Goal: Task Accomplishment & Management: Manage account settings

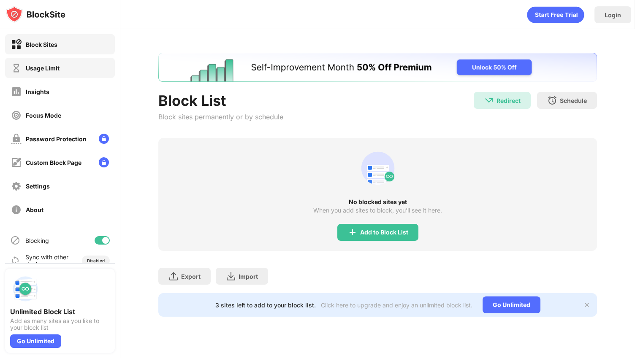
click at [74, 71] on div "Usage Limit" at bounding box center [60, 68] width 110 height 20
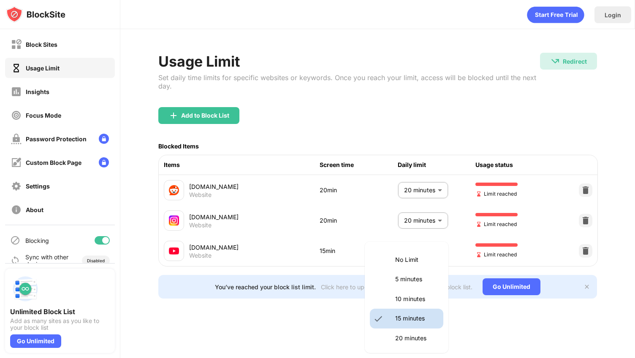
click at [406, 252] on body "Block Sites Usage Limit Insights Focus Mode Password Protection Custom Block Pa…" at bounding box center [317, 179] width 635 height 358
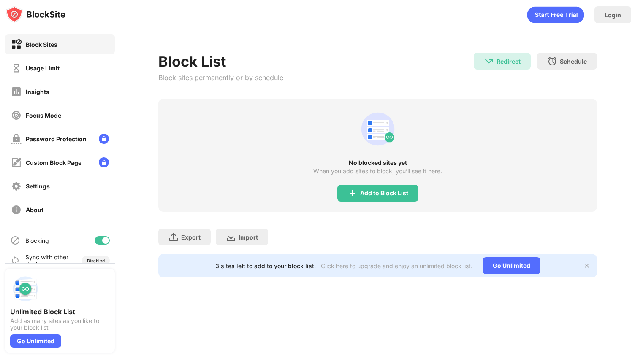
click at [56, 60] on div "Usage Limit" at bounding box center [60, 68] width 110 height 20
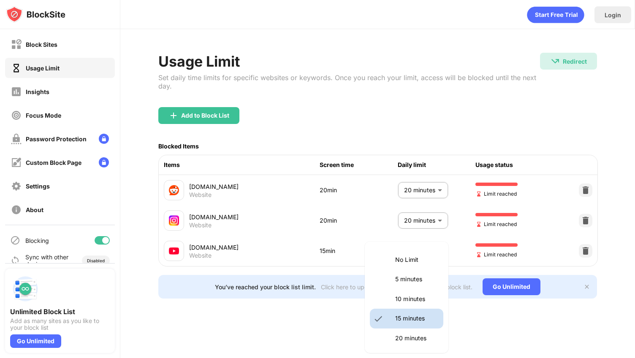
click at [434, 252] on body "Block Sites Usage Limit Insights Focus Mode Password Protection Custom Block Pa…" at bounding box center [317, 179] width 635 height 358
click at [588, 253] on div at bounding box center [317, 179] width 635 height 358
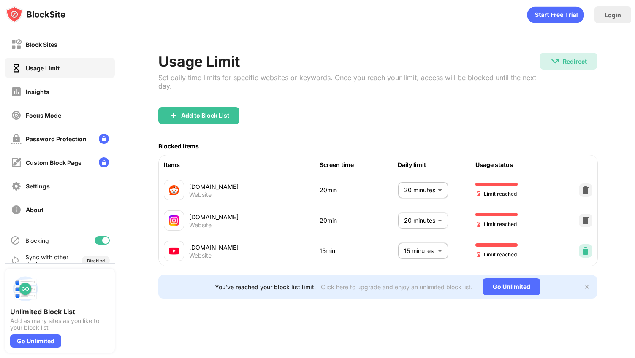
click at [585, 253] on img at bounding box center [585, 251] width 8 height 8
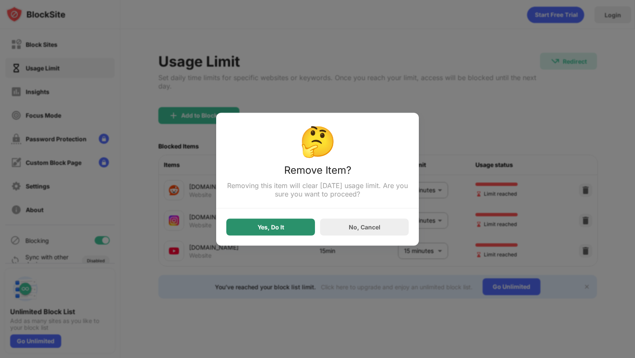
click at [288, 229] on div "Yes, Do It" at bounding box center [270, 227] width 89 height 17
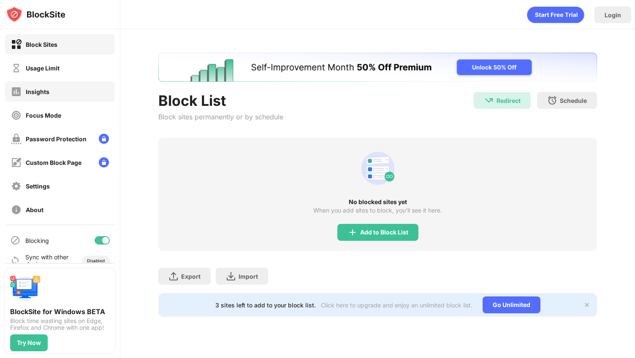
click at [64, 70] on div "Usage Limit" at bounding box center [60, 68] width 110 height 20
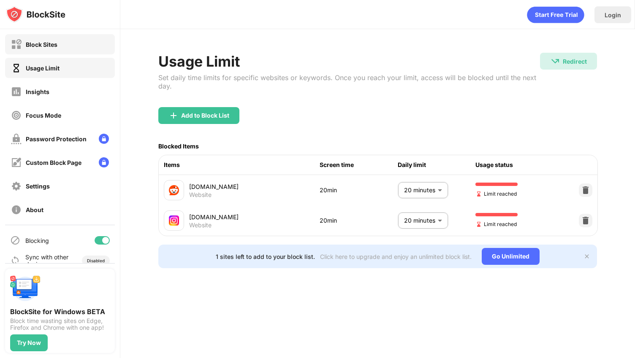
click at [77, 45] on div "Block Sites" at bounding box center [60, 44] width 110 height 20
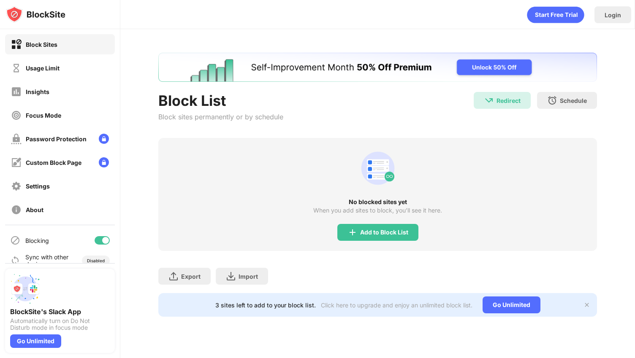
click at [49, 55] on div "Block Sites Usage Limit Insights Focus Mode Password Protection Custom Block Pa…" at bounding box center [60, 127] width 120 height 196
click at [49, 57] on div "Block Sites Usage Limit Insights Focus Mode Password Protection Custom Block Pa…" at bounding box center [60, 127] width 120 height 196
click at [49, 64] on div "Usage Limit" at bounding box center [35, 68] width 49 height 11
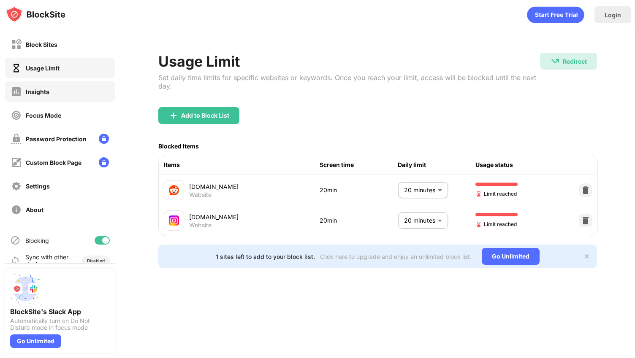
click at [58, 86] on div "Insights" at bounding box center [60, 91] width 110 height 20
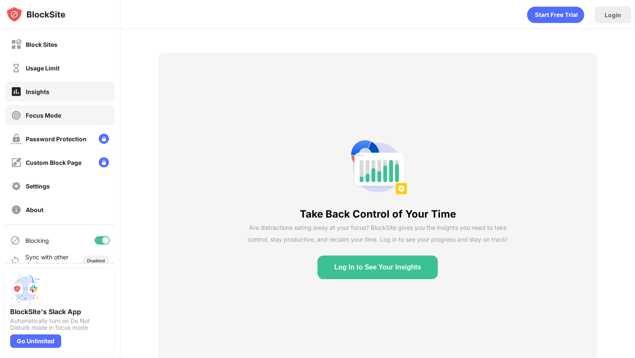
click at [57, 108] on div "Focus Mode" at bounding box center [60, 115] width 110 height 20
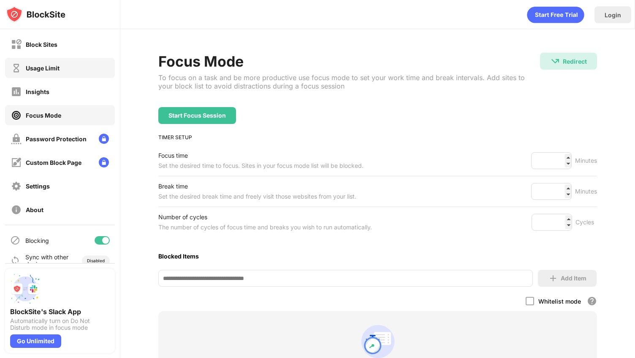
click at [68, 60] on div "Usage Limit" at bounding box center [60, 68] width 110 height 20
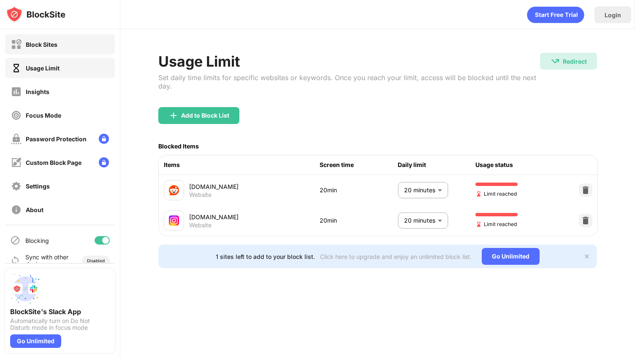
click at [68, 45] on div "Block Sites" at bounding box center [60, 44] width 110 height 20
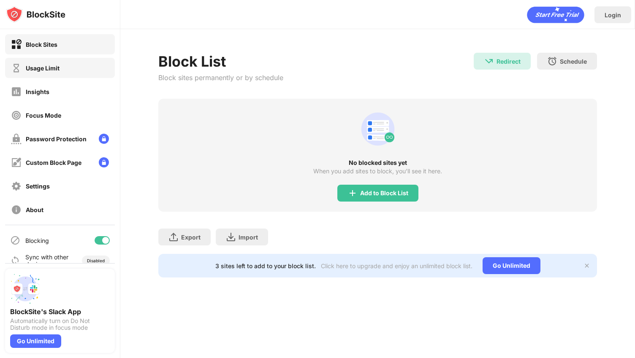
click at [81, 65] on div "Usage Limit" at bounding box center [60, 68] width 110 height 20
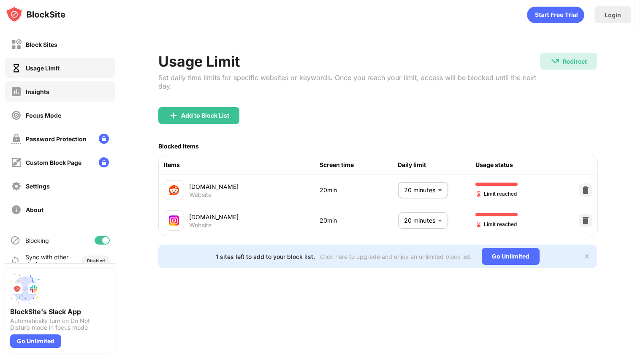
click at [54, 88] on div "Insights" at bounding box center [60, 91] width 110 height 20
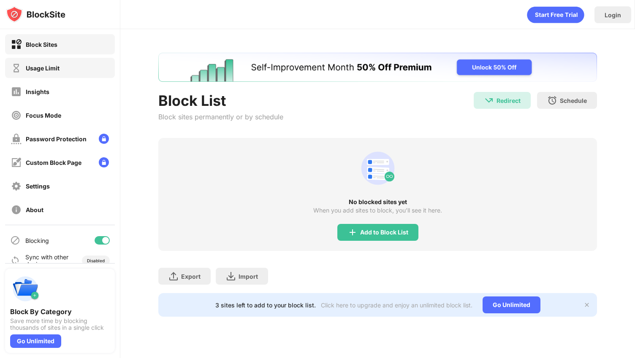
click at [63, 64] on div "Usage Limit" at bounding box center [60, 68] width 110 height 20
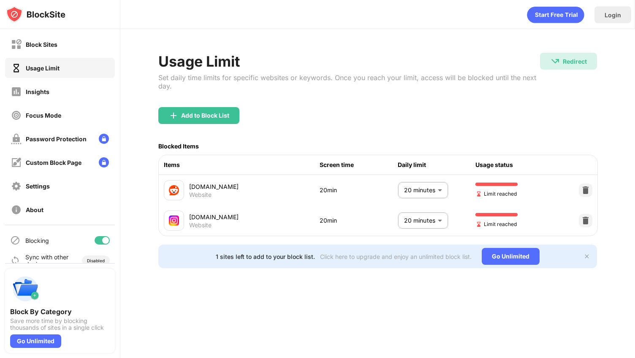
click at [211, 100] on div "Usage Limit Set daily time limits for specific websites or keywords. Once you r…" at bounding box center [349, 80] width 382 height 54
click at [205, 114] on div "Add to Block List" at bounding box center [205, 115] width 48 height 7
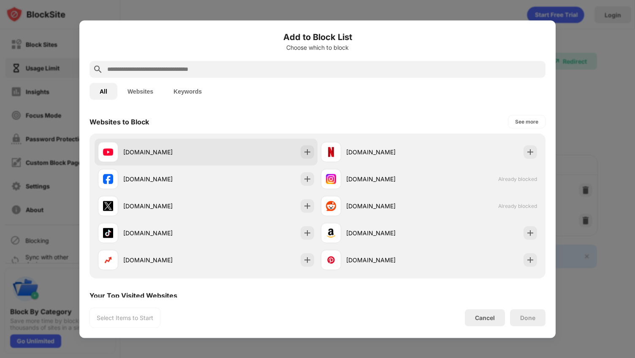
click at [298, 155] on div "[DOMAIN_NAME]" at bounding box center [206, 151] width 223 height 27
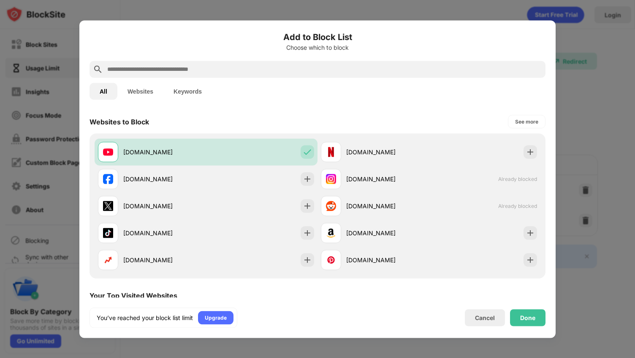
click at [519, 319] on div "Done" at bounding box center [527, 317] width 35 height 17
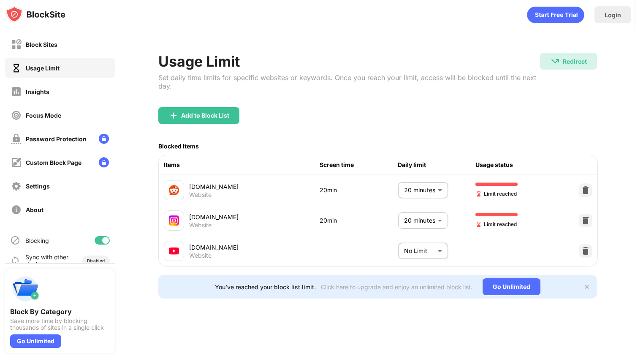
click at [428, 251] on body "Block Sites Usage Limit Insights Focus Mode Password Protection Custom Block Pa…" at bounding box center [317, 179] width 635 height 358
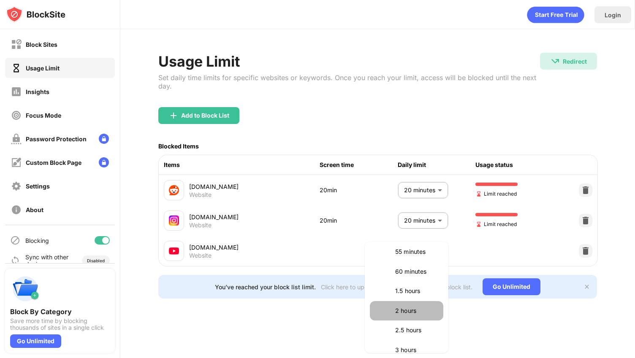
click at [410, 309] on p "2 hours" at bounding box center [416, 311] width 43 height 9
type input "***"
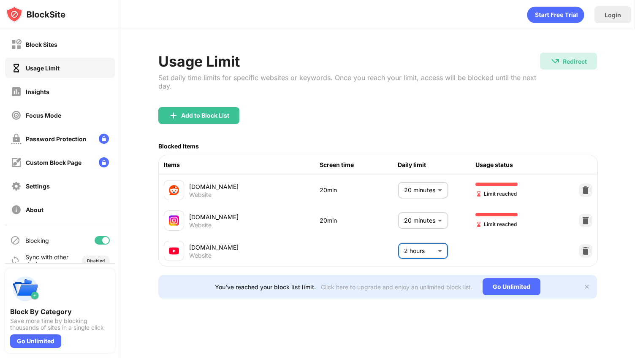
click at [472, 120] on div "Add to Block List" at bounding box center [377, 122] width 439 height 30
